Goal: Task Accomplishment & Management: Use online tool/utility

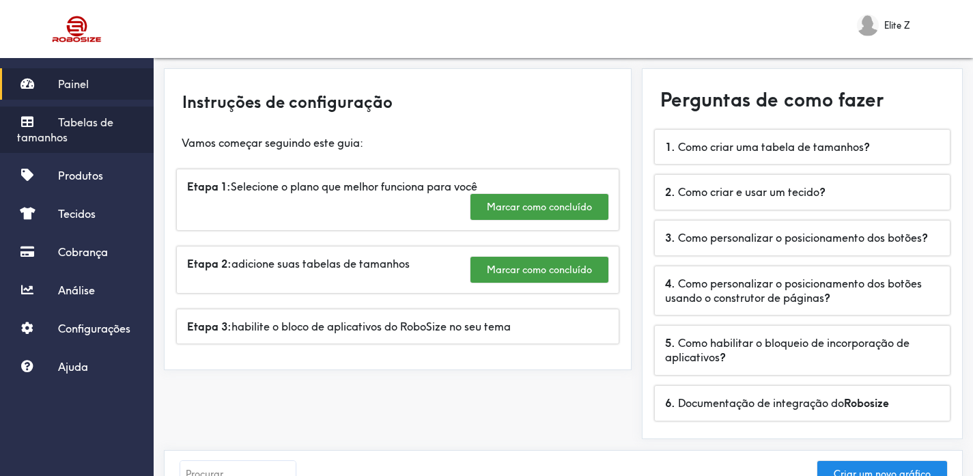
click at [96, 121] on font "Tabelas de tamanhos" at bounding box center [65, 129] width 96 height 29
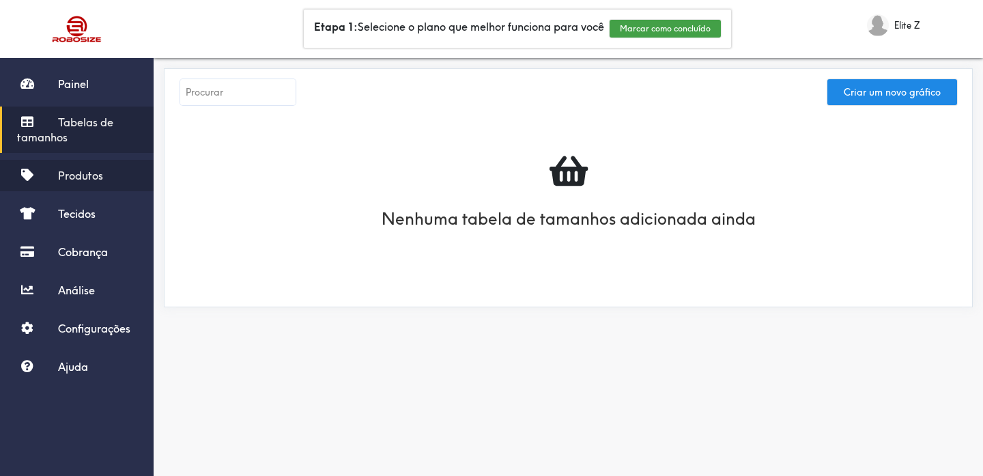
click at [73, 182] on link "Produtos" at bounding box center [77, 175] width 154 height 31
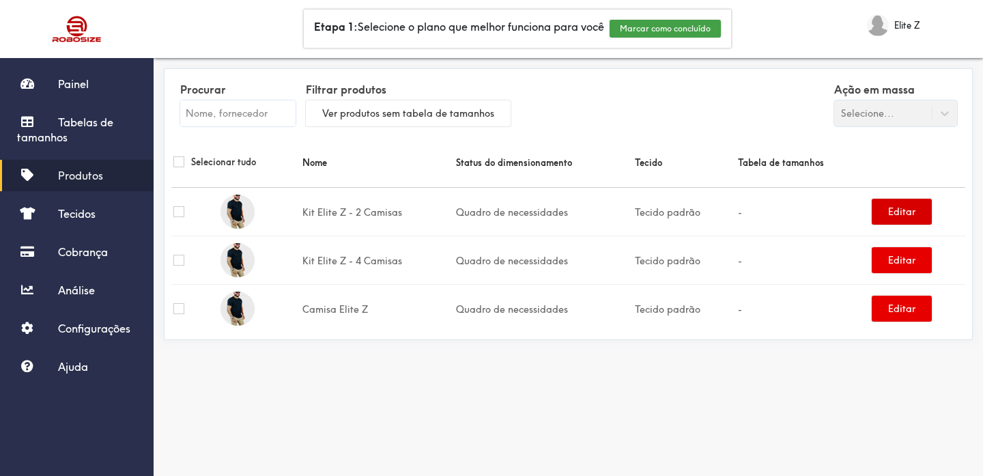
click at [912, 216] on font "Editar" at bounding box center [901, 212] width 27 height 12
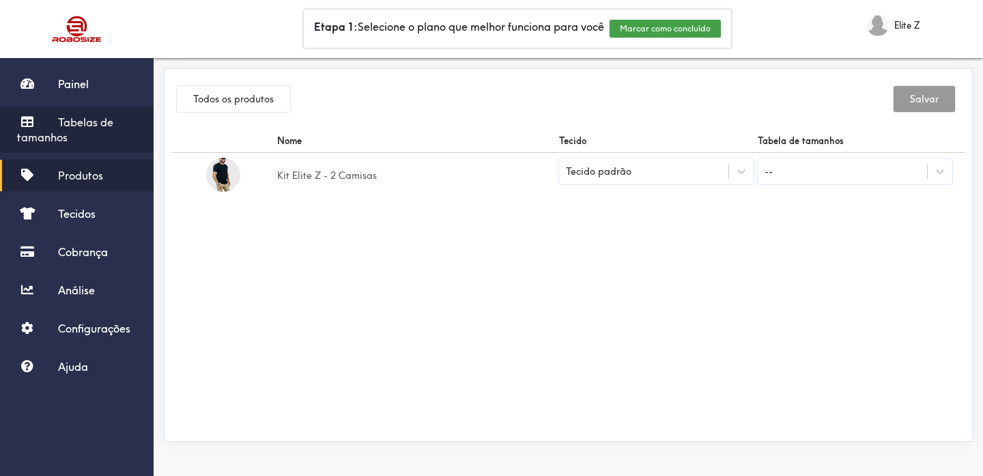
click at [95, 110] on link "Tabelas de tamanhos" at bounding box center [77, 130] width 154 height 46
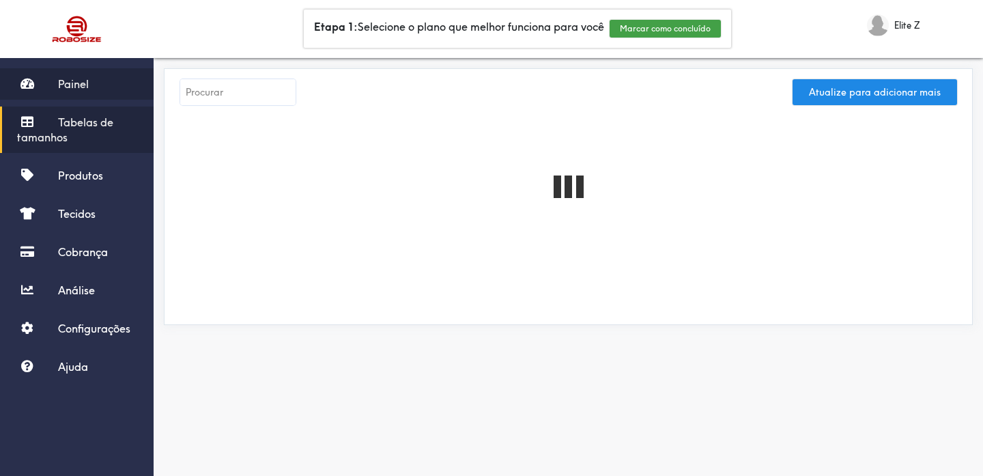
click at [85, 76] on link "Painel" at bounding box center [77, 83] width 154 height 31
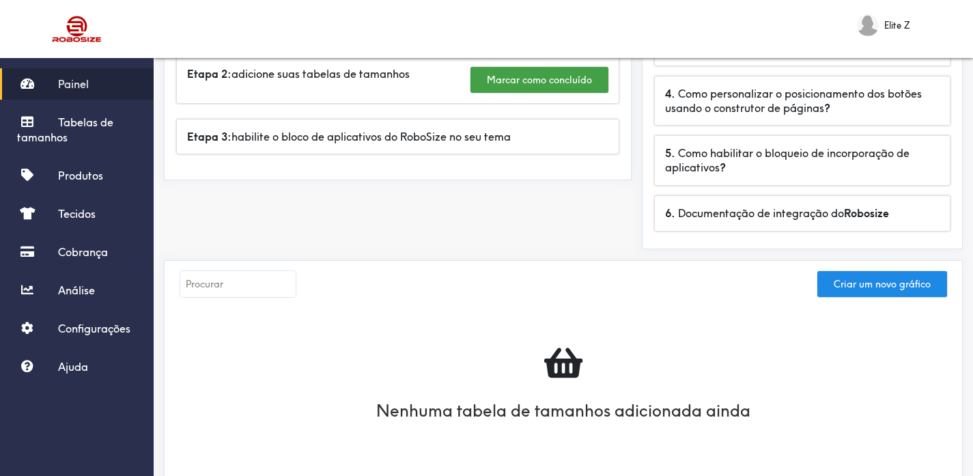
scroll to position [341, 0]
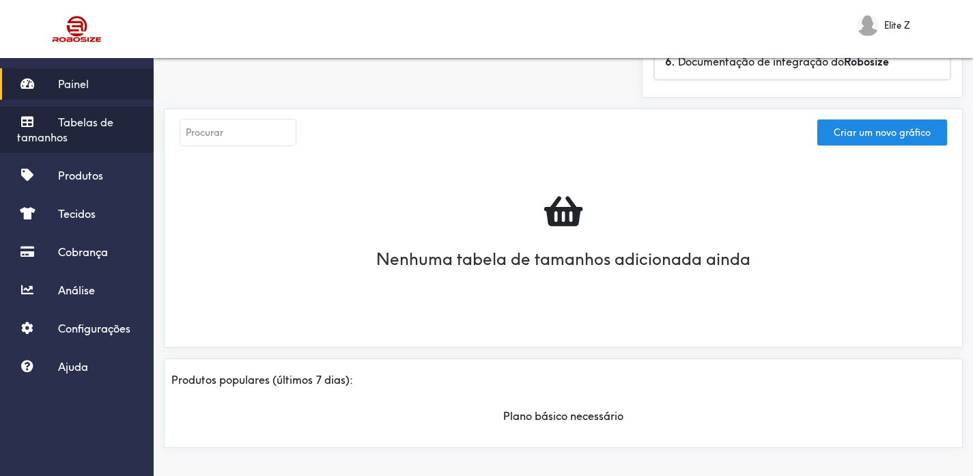
click at [27, 115] on icon at bounding box center [27, 121] width 20 height 12
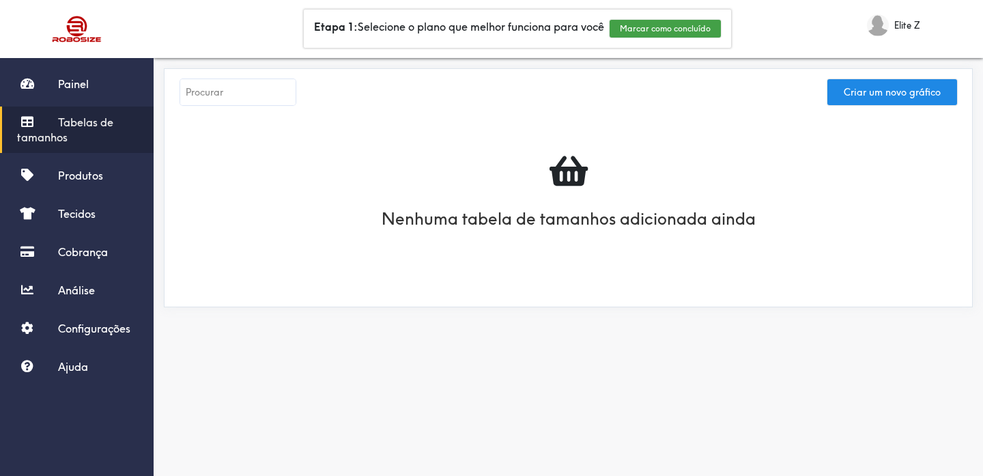
click at [232, 81] on input "text" at bounding box center [237, 92] width 115 height 26
click at [225, 104] on input "text" at bounding box center [237, 92] width 115 height 26
click at [217, 182] on div at bounding box center [568, 170] width 750 height 45
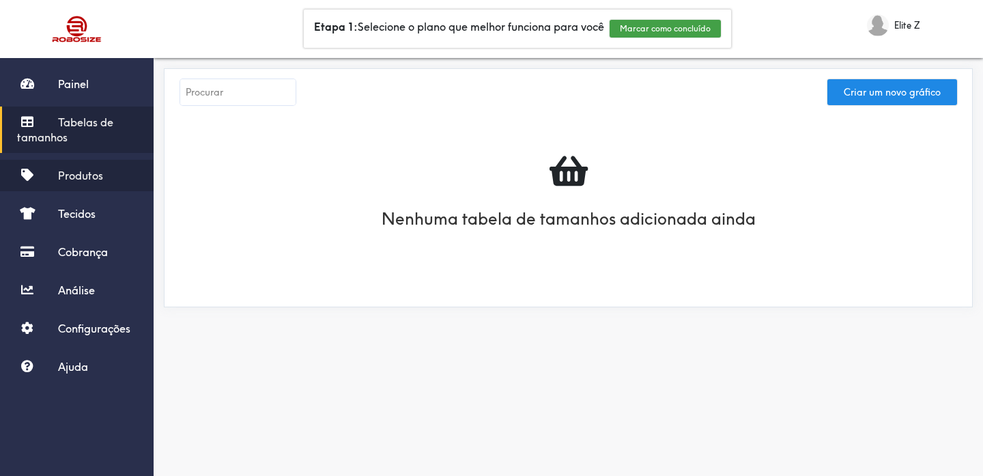
click at [79, 165] on link "Produtos" at bounding box center [77, 175] width 154 height 31
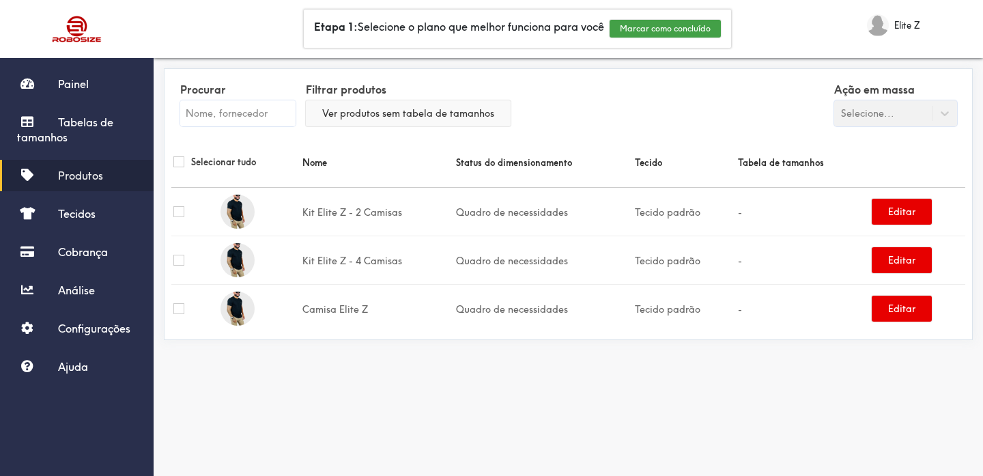
click at [432, 115] on font "Ver produtos sem tabela de tamanhos" at bounding box center [408, 113] width 172 height 12
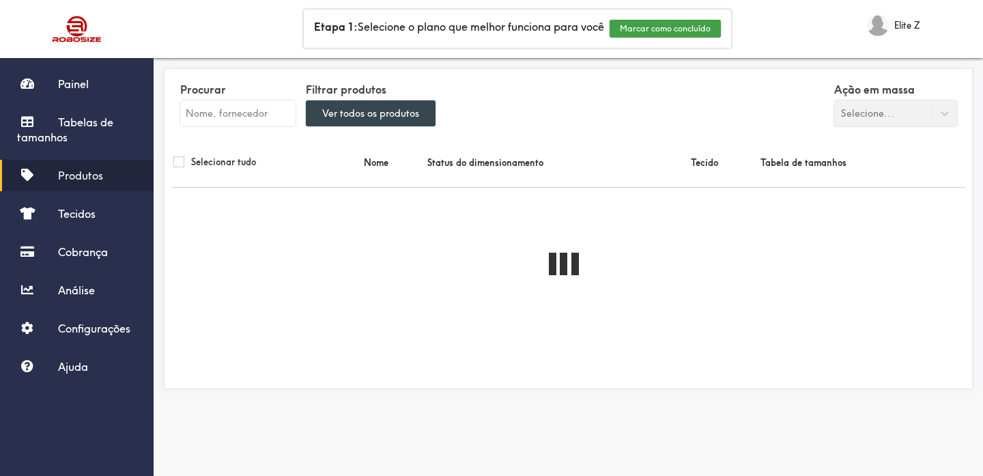
click at [397, 121] on button "Ver todos os produtos" at bounding box center [371, 113] width 130 height 26
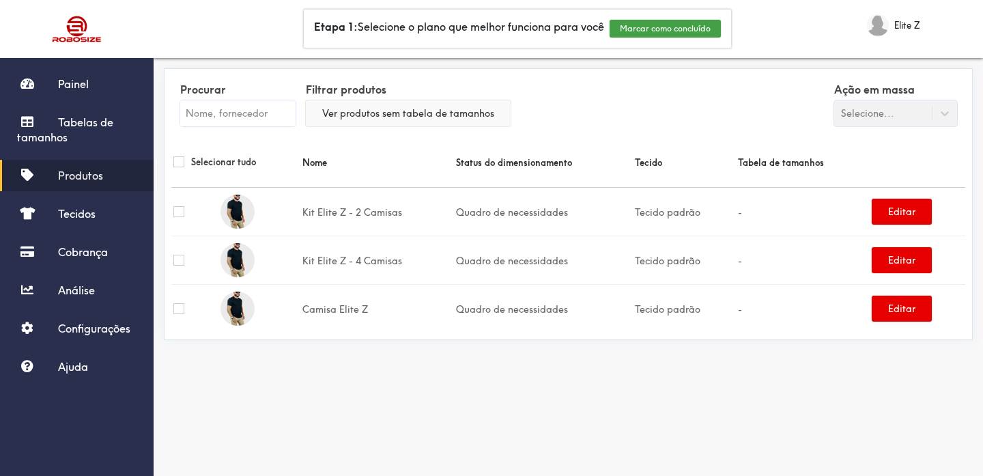
click at [397, 118] on font "Ver produtos sem tabela de tamanhos" at bounding box center [408, 113] width 172 height 12
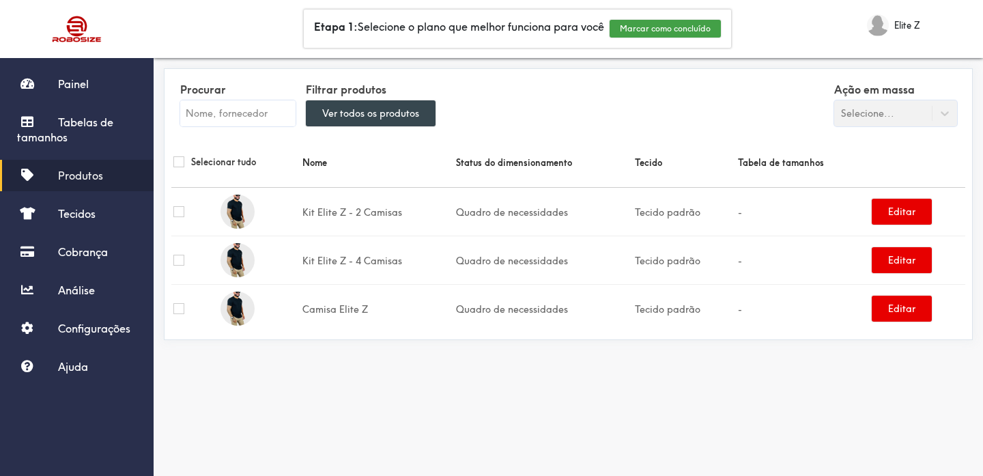
click at [369, 114] on font "Ver todos os produtos" at bounding box center [370, 113] width 97 height 12
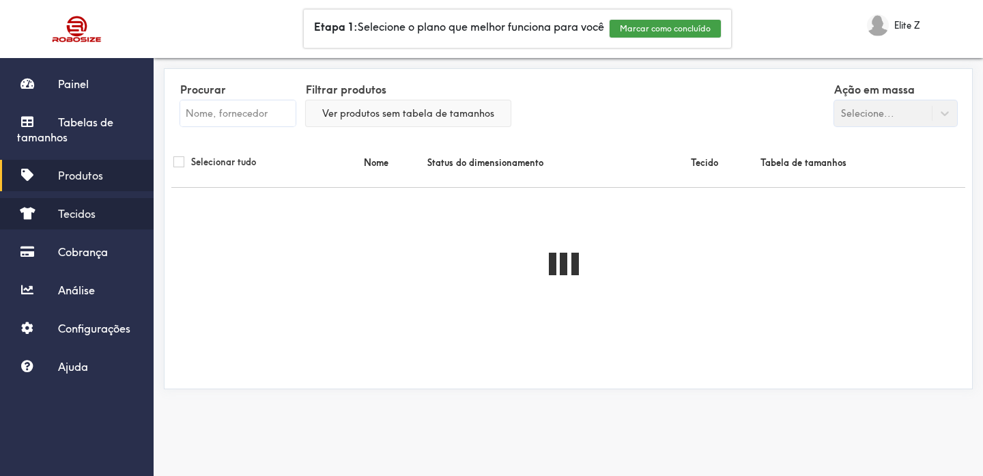
click at [55, 223] on link "Tecidos" at bounding box center [77, 213] width 154 height 31
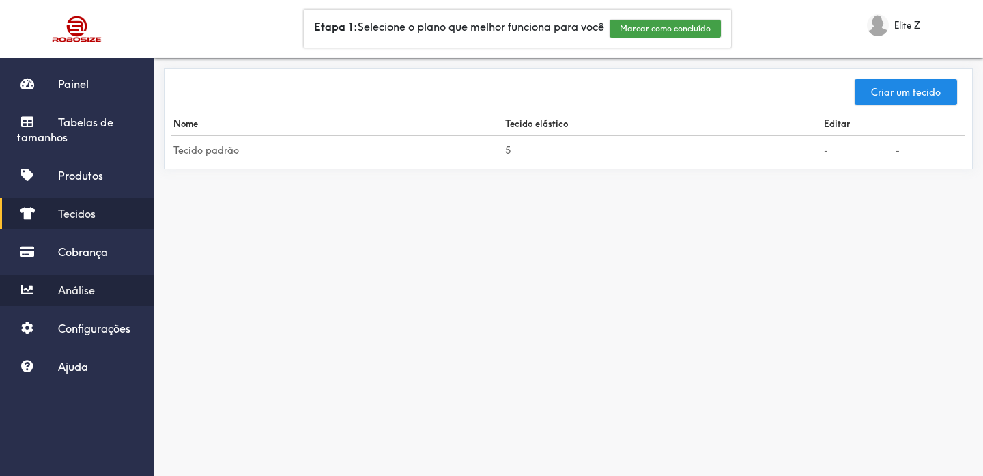
click at [72, 285] on font "Análise" at bounding box center [76, 290] width 37 height 14
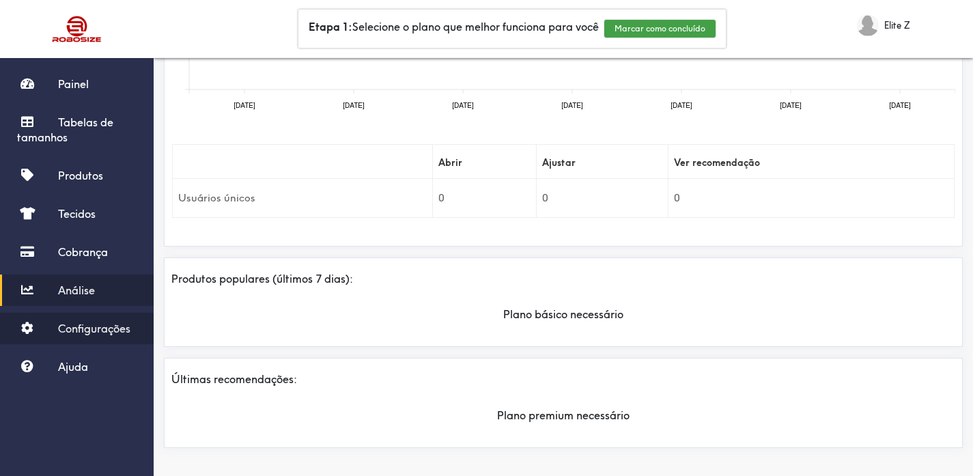
scroll to position [257, 0]
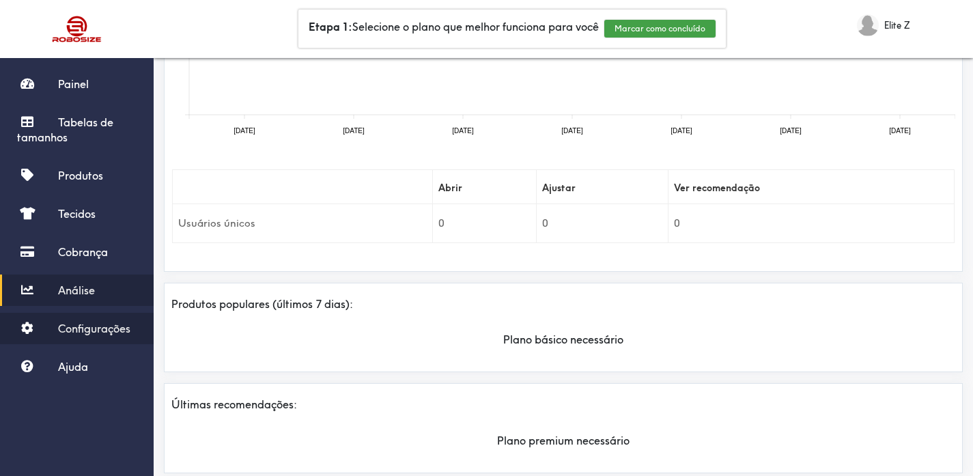
click at [38, 330] on link "Configurações" at bounding box center [77, 328] width 154 height 31
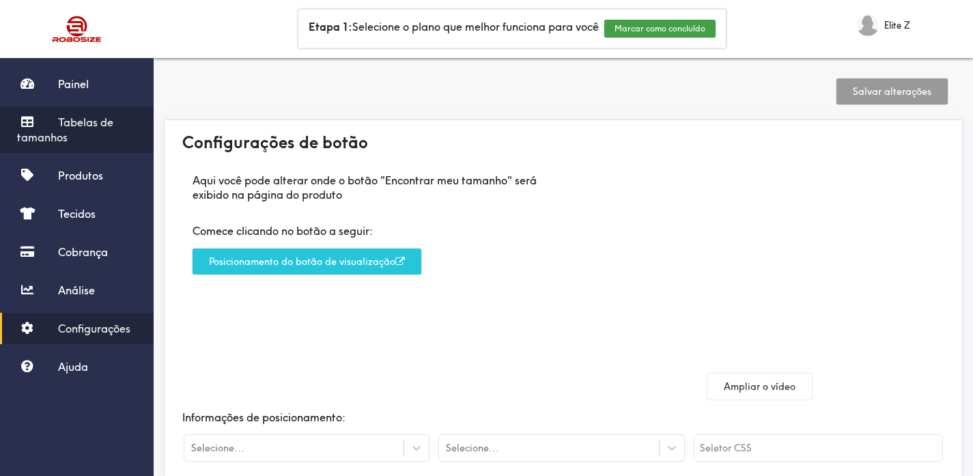
click at [103, 130] on link "Tabelas de tamanhos" at bounding box center [77, 130] width 154 height 46
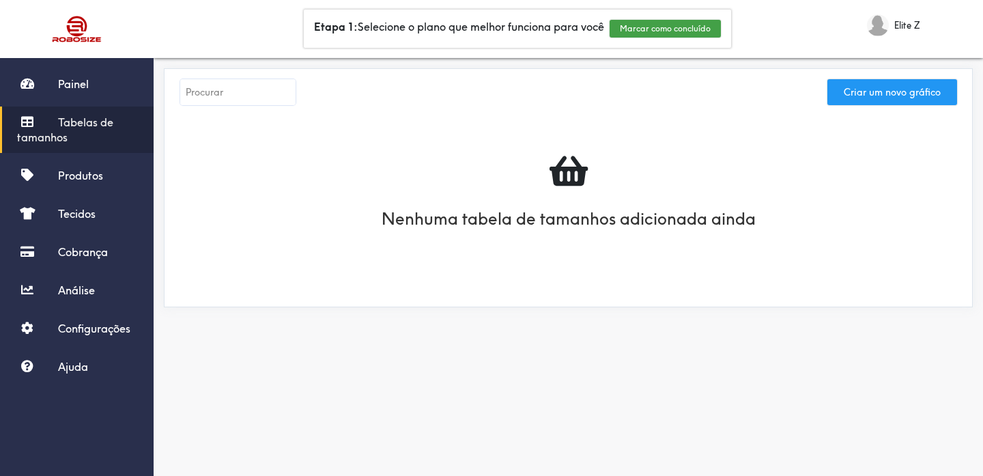
click at [928, 92] on font "Criar um novo gráfico" at bounding box center [892, 92] width 97 height 12
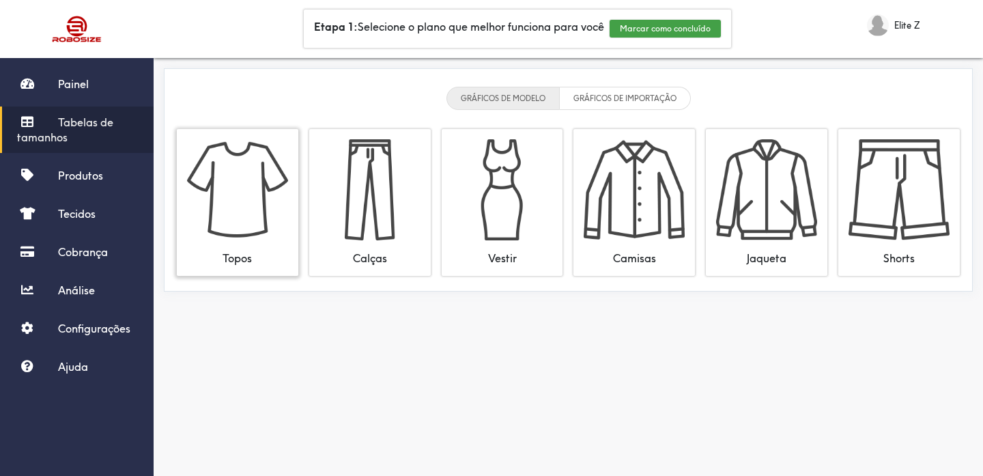
click at [268, 238] on img at bounding box center [237, 189] width 101 height 101
